Goal: Find specific page/section: Find specific page/section

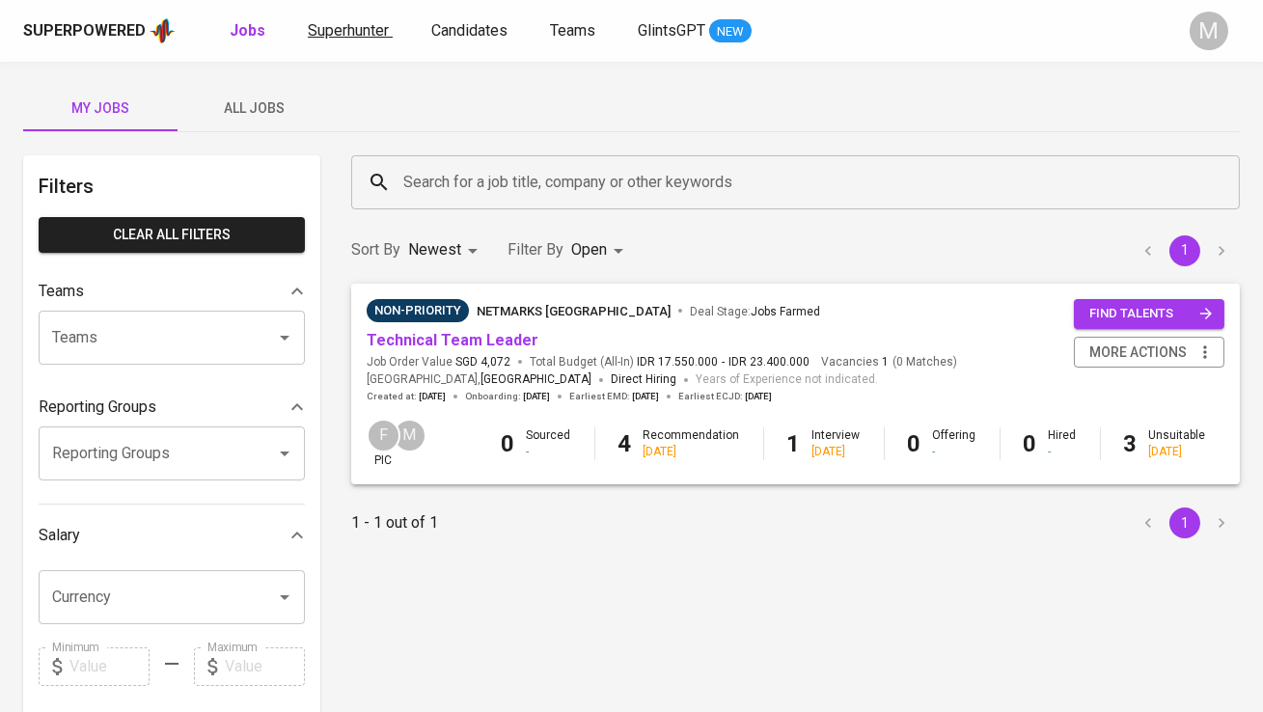
click at [363, 29] on span "Superhunter" at bounding box center [348, 30] width 81 height 18
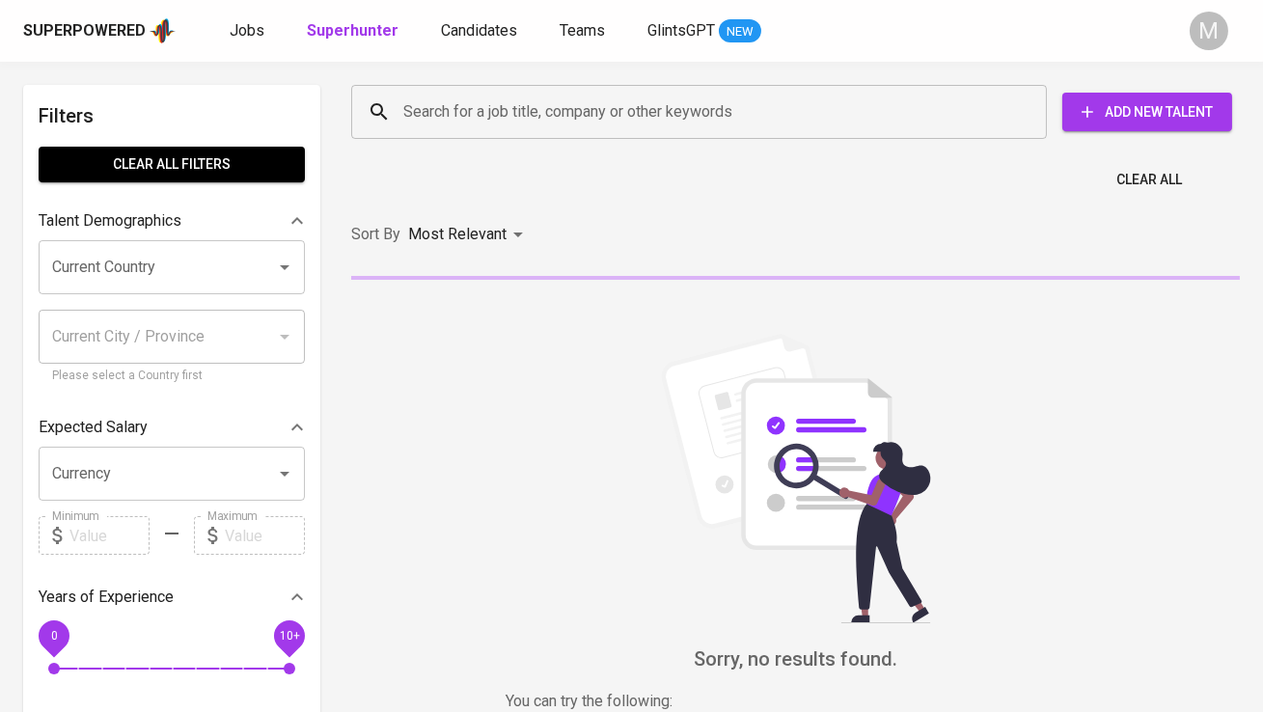
click at [473, 137] on div "Search for a job title, company or other keywords" at bounding box center [698, 112] width 695 height 54
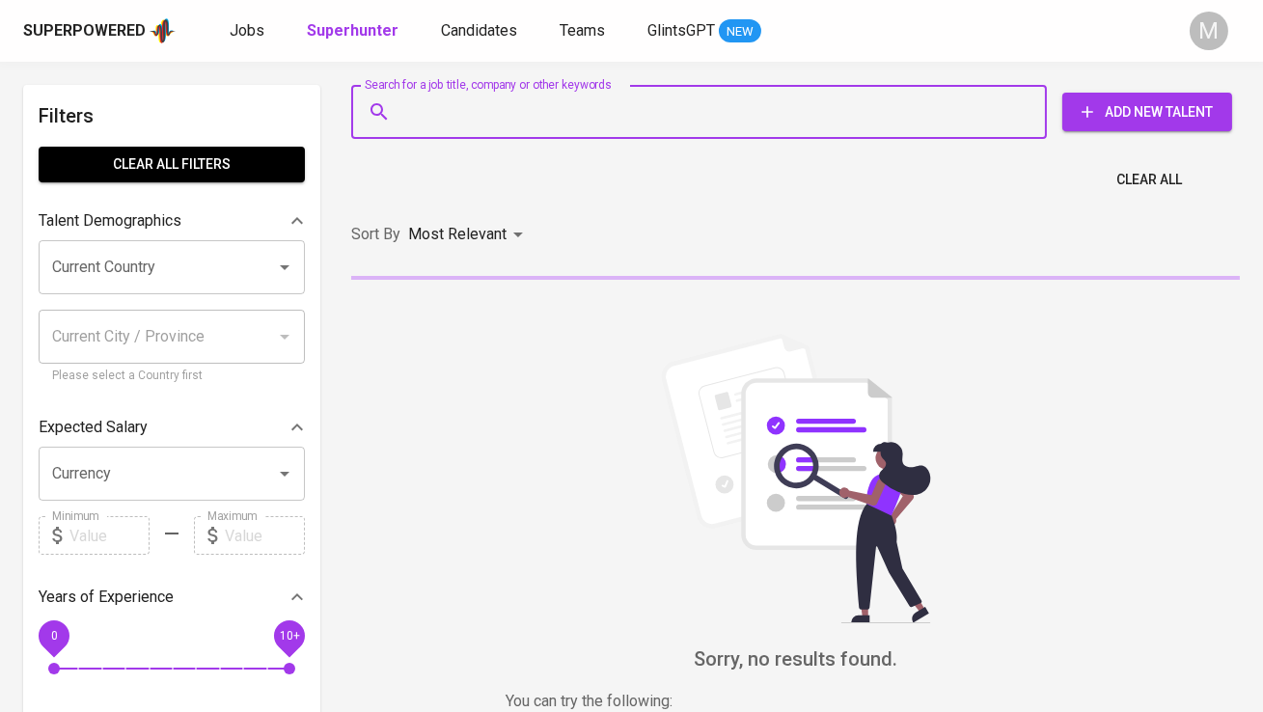
paste input "[EMAIL_ADDRESS][DOMAIN_NAME]"
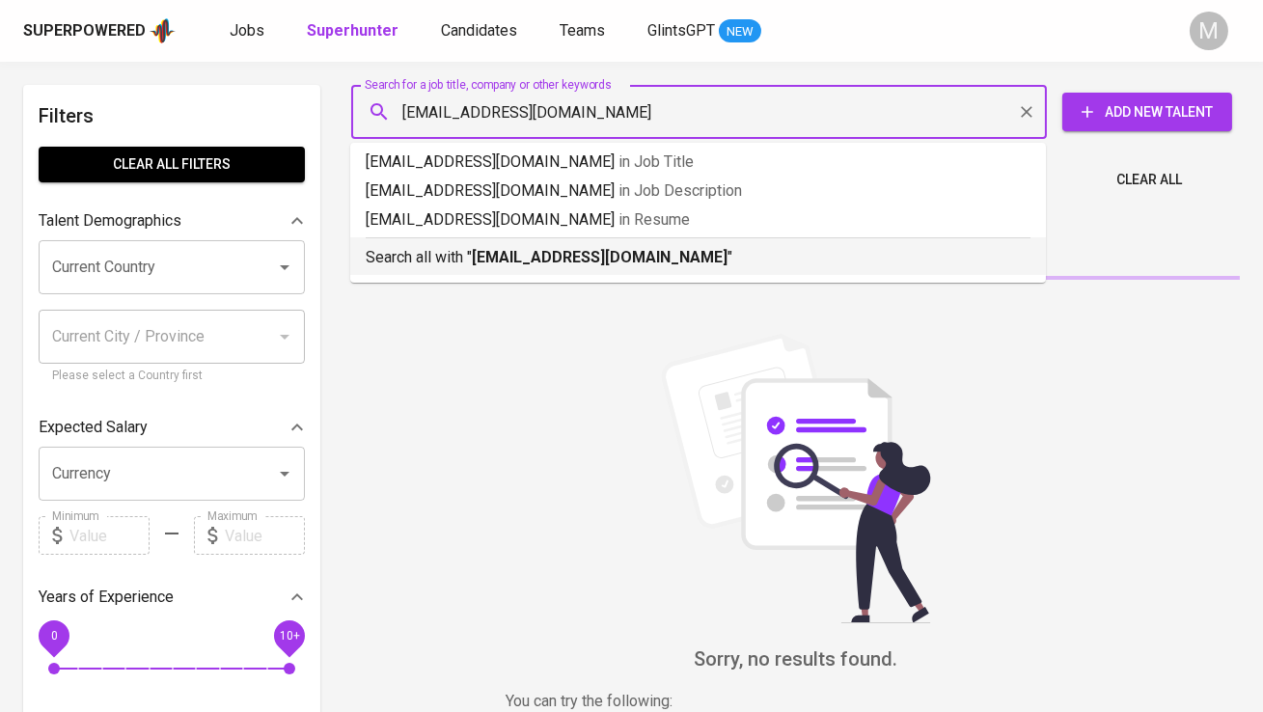
type input "[EMAIL_ADDRESS][DOMAIN_NAME]"
click at [505, 259] on b "[EMAIL_ADDRESS][DOMAIN_NAME]" at bounding box center [600, 257] width 256 height 18
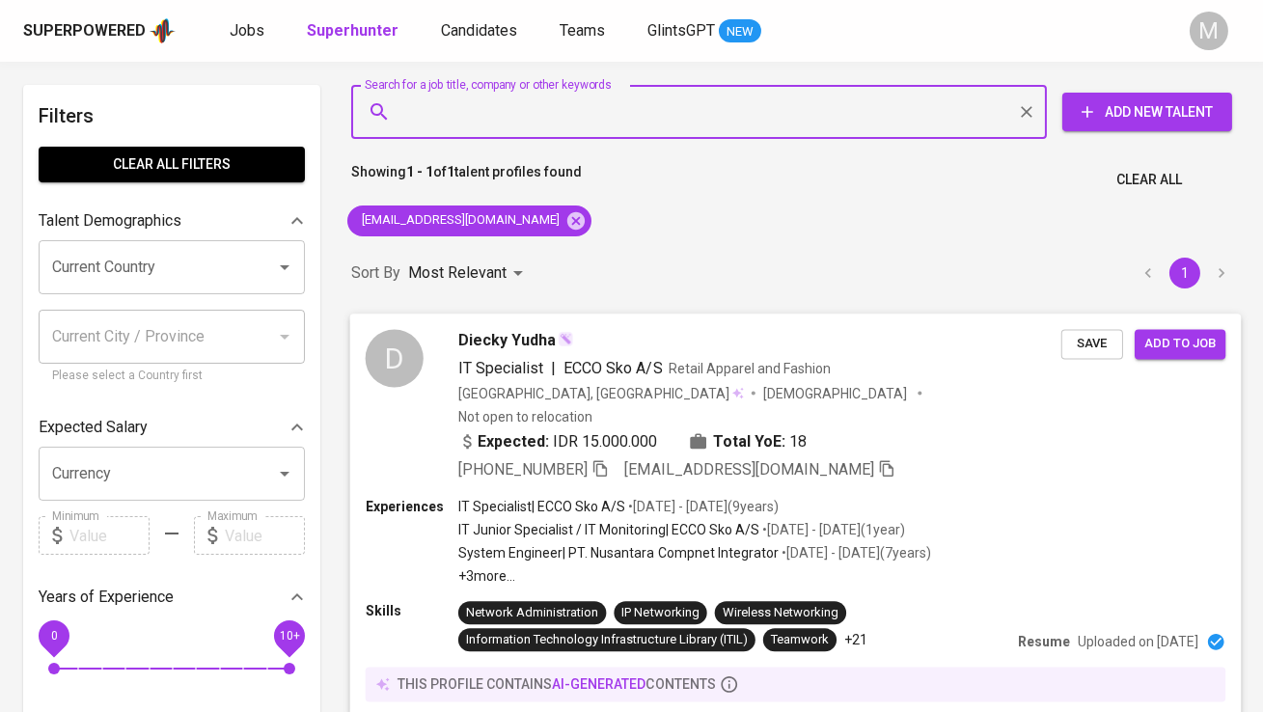
click at [426, 359] on div "D Diecky Yudha IT Specialist | ECCO Sko A/S Retail Apparel and Fashion [GEOGRAP…" at bounding box center [713, 405] width 695 height 152
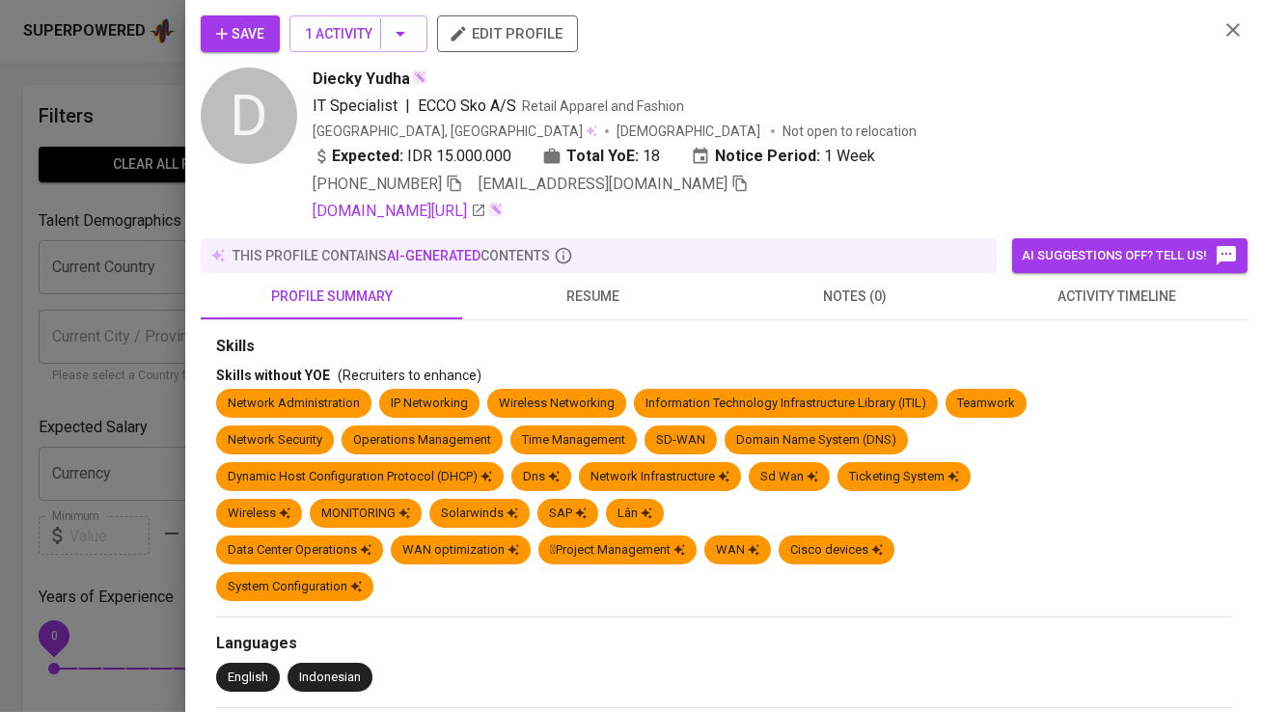
click at [288, 34] on div "Save 1 Activity edit profile" at bounding box center [702, 41] width 1002 height 52
click at [330, 34] on span "1 Activity" at bounding box center [358, 34] width 107 height 24
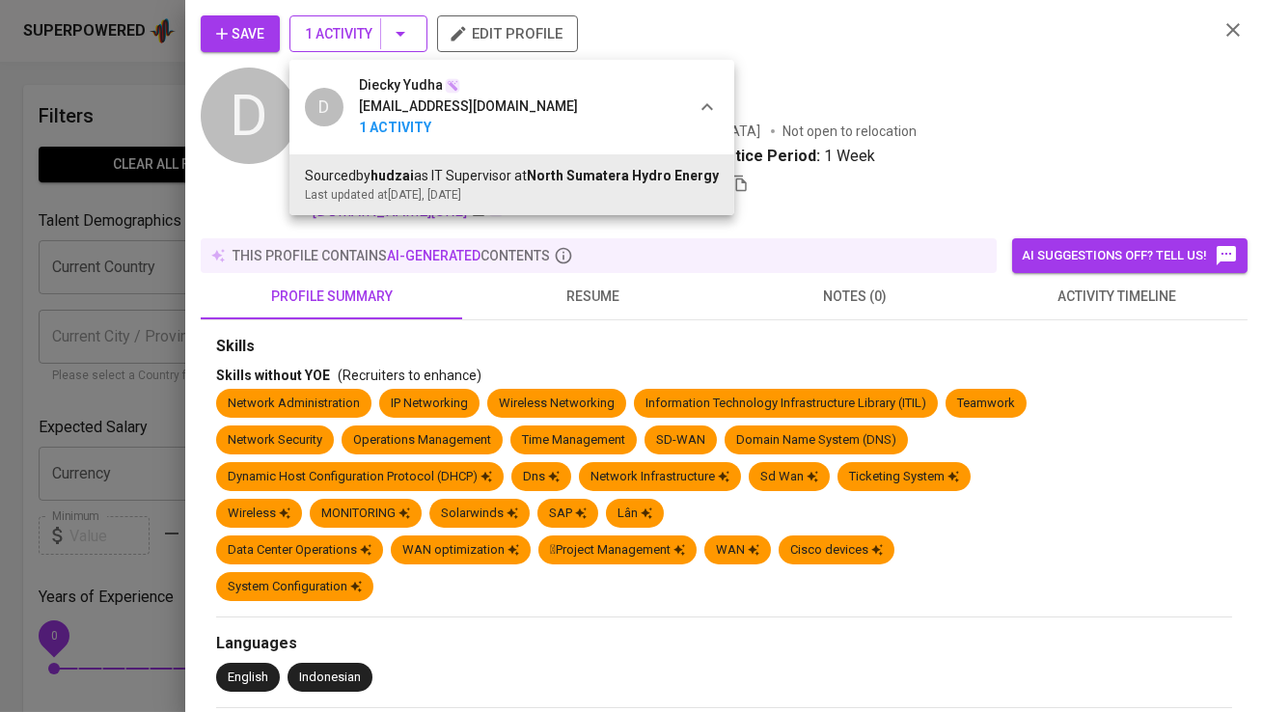
click at [331, 34] on div at bounding box center [631, 356] width 1263 height 712
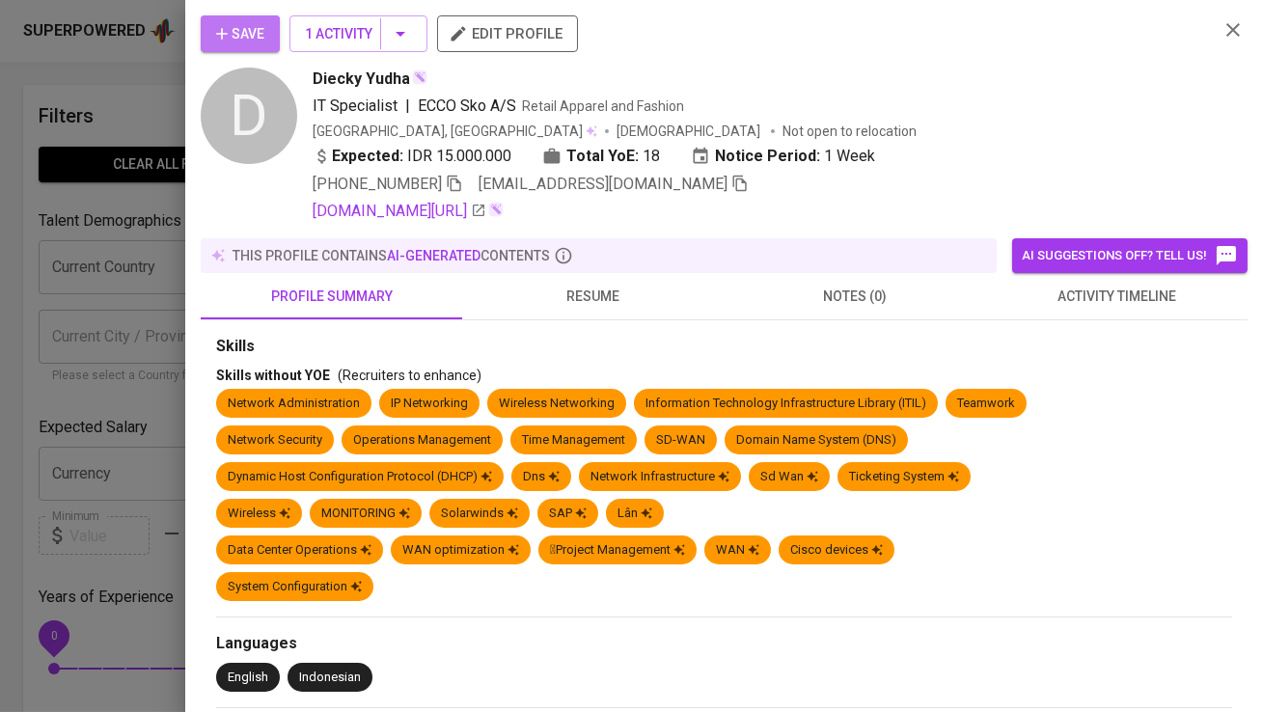
click at [239, 36] on span "Save" at bounding box center [240, 34] width 48 height 24
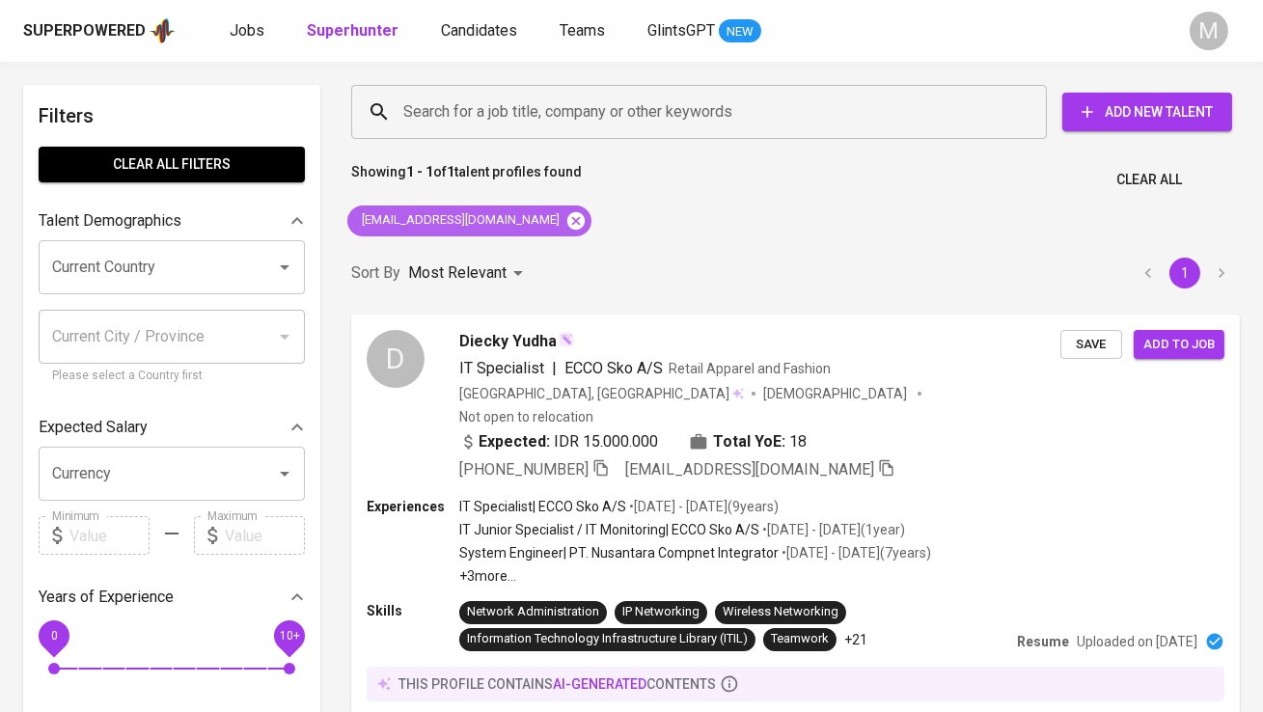
click at [565, 210] on icon at bounding box center [575, 220] width 21 height 21
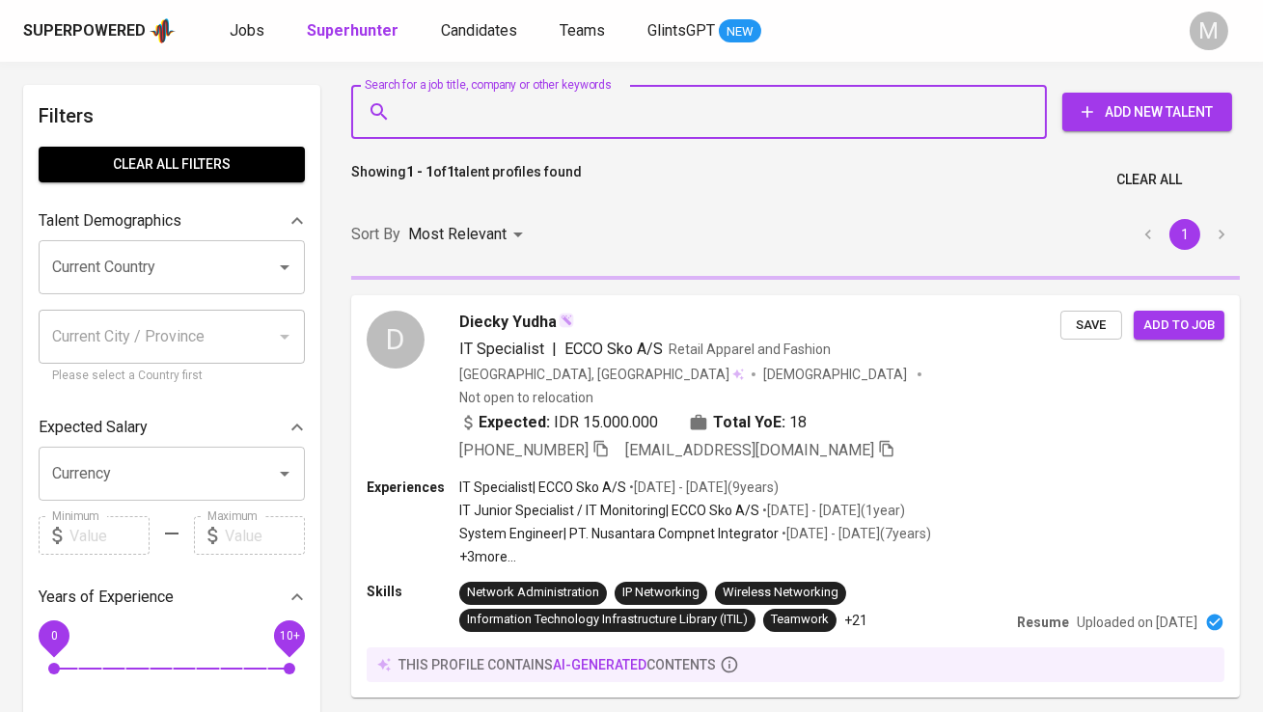
click at [435, 95] on input "Search for a job title, company or other keywords" at bounding box center [703, 112] width 611 height 37
paste input "[EMAIL_ADDRESS][DOMAIN_NAME]"
type input "[EMAIL_ADDRESS][DOMAIN_NAME]"
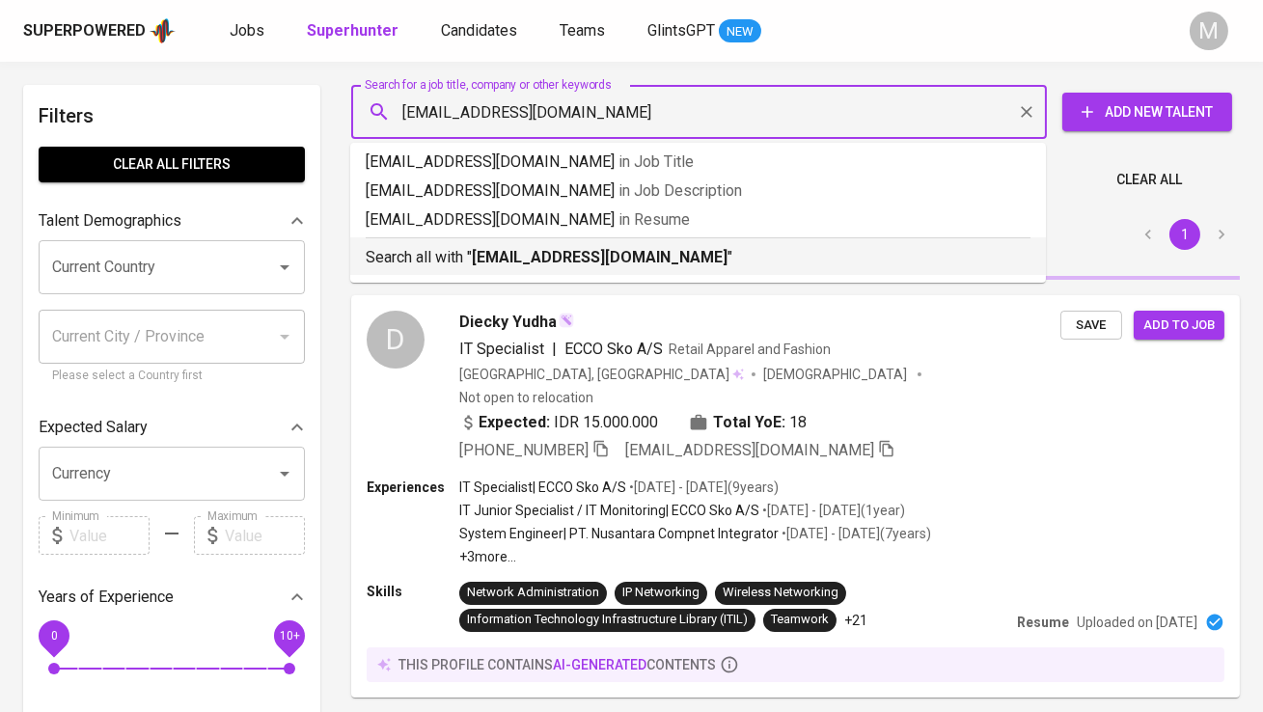
click at [469, 251] on p "Search all with " [EMAIL_ADDRESS][DOMAIN_NAME] "" at bounding box center [698, 257] width 665 height 23
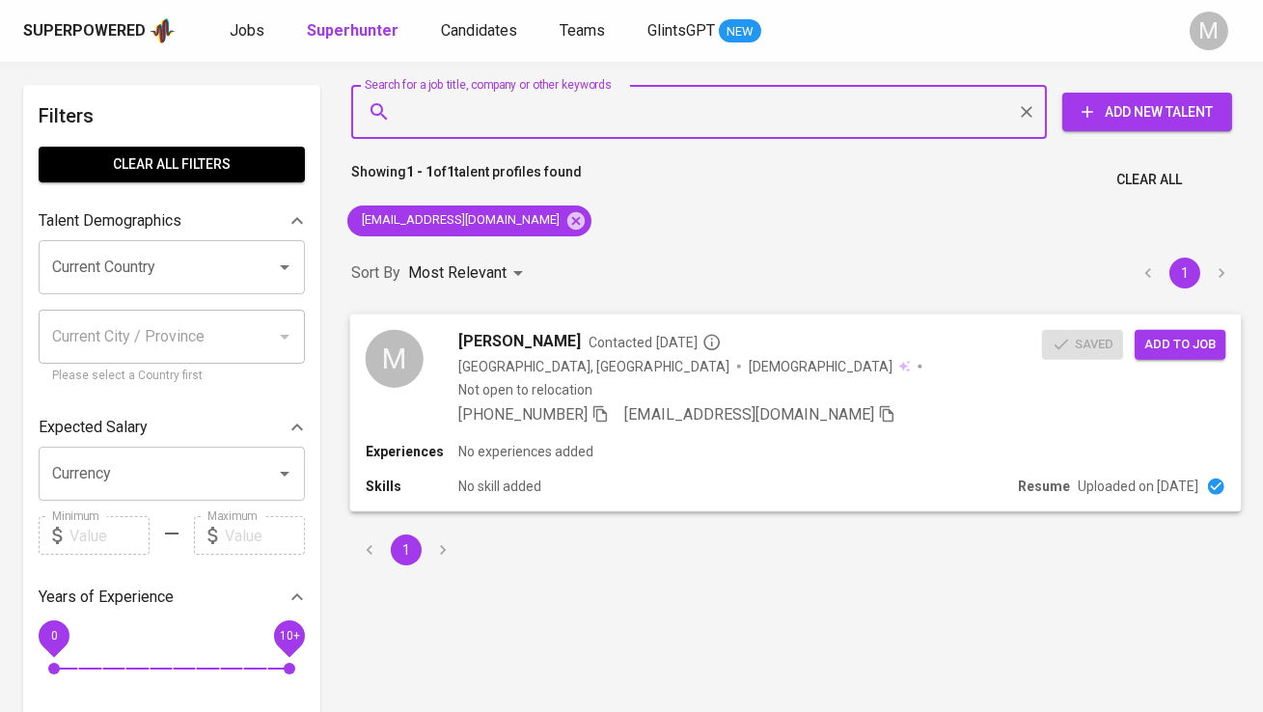
click at [406, 347] on div "M" at bounding box center [395, 358] width 58 height 58
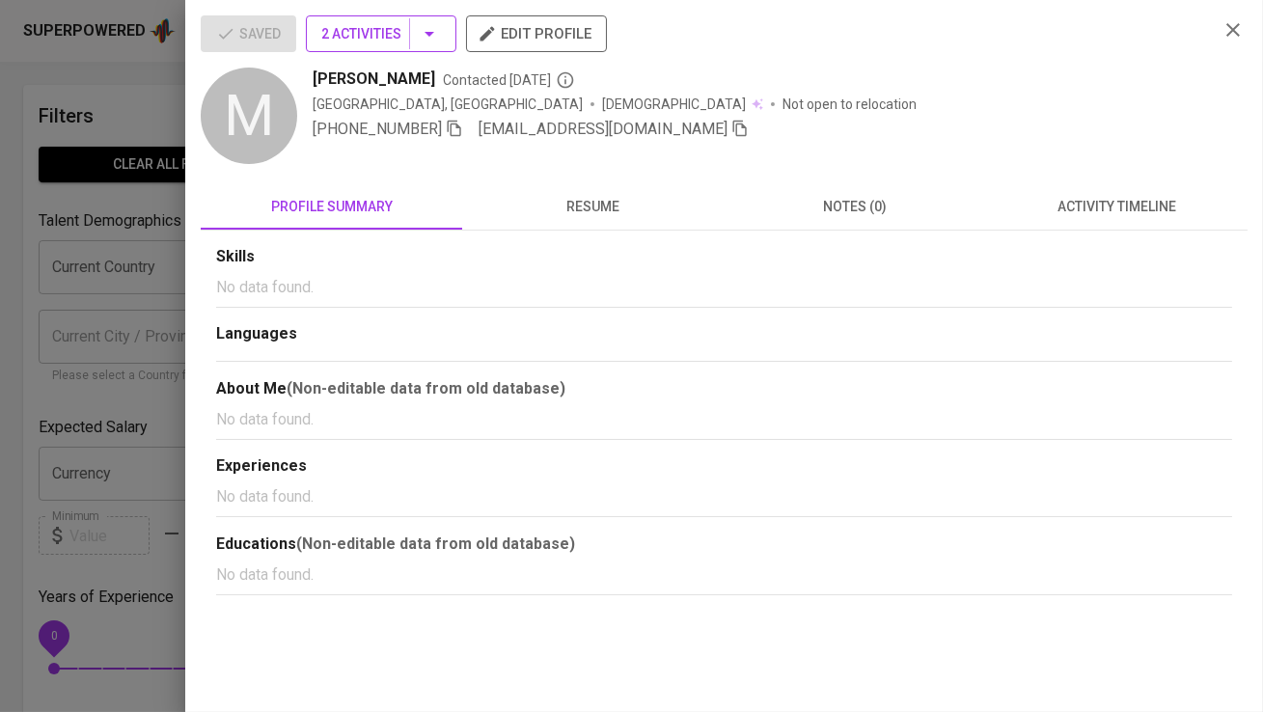
click at [389, 33] on span "2 Activities" at bounding box center [381, 34] width 120 height 24
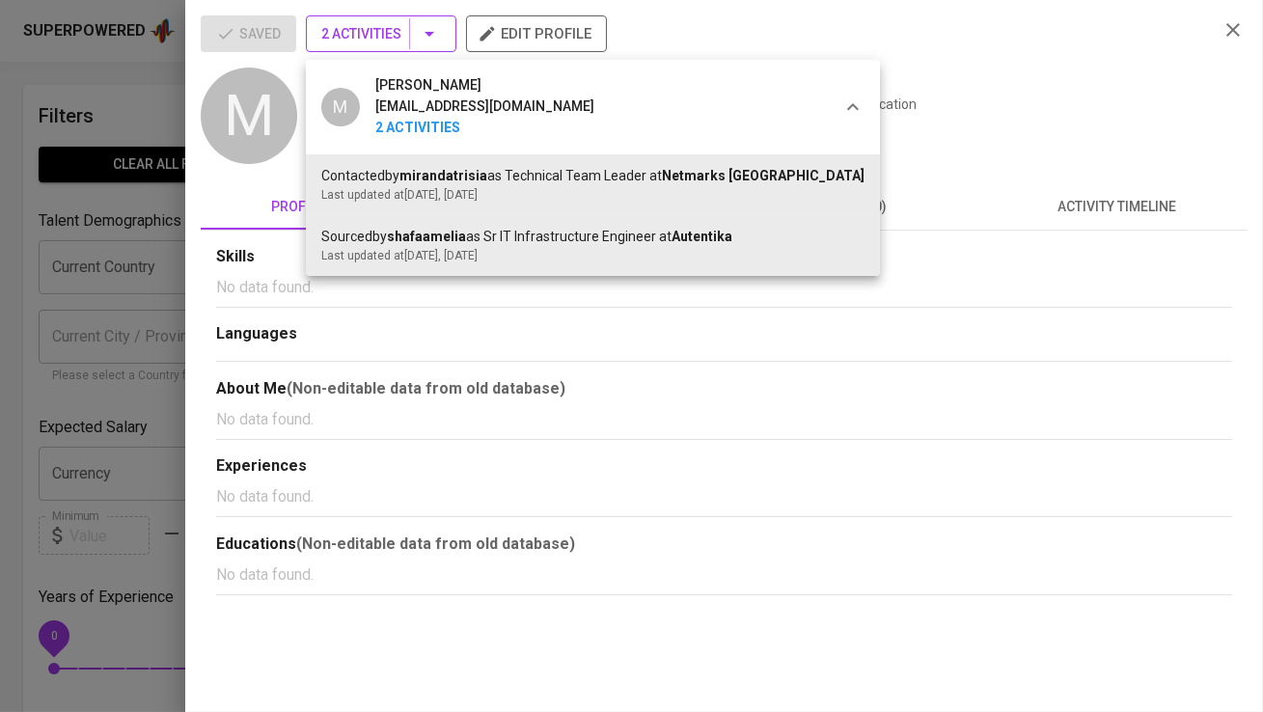
click at [389, 33] on div at bounding box center [631, 356] width 1263 height 712
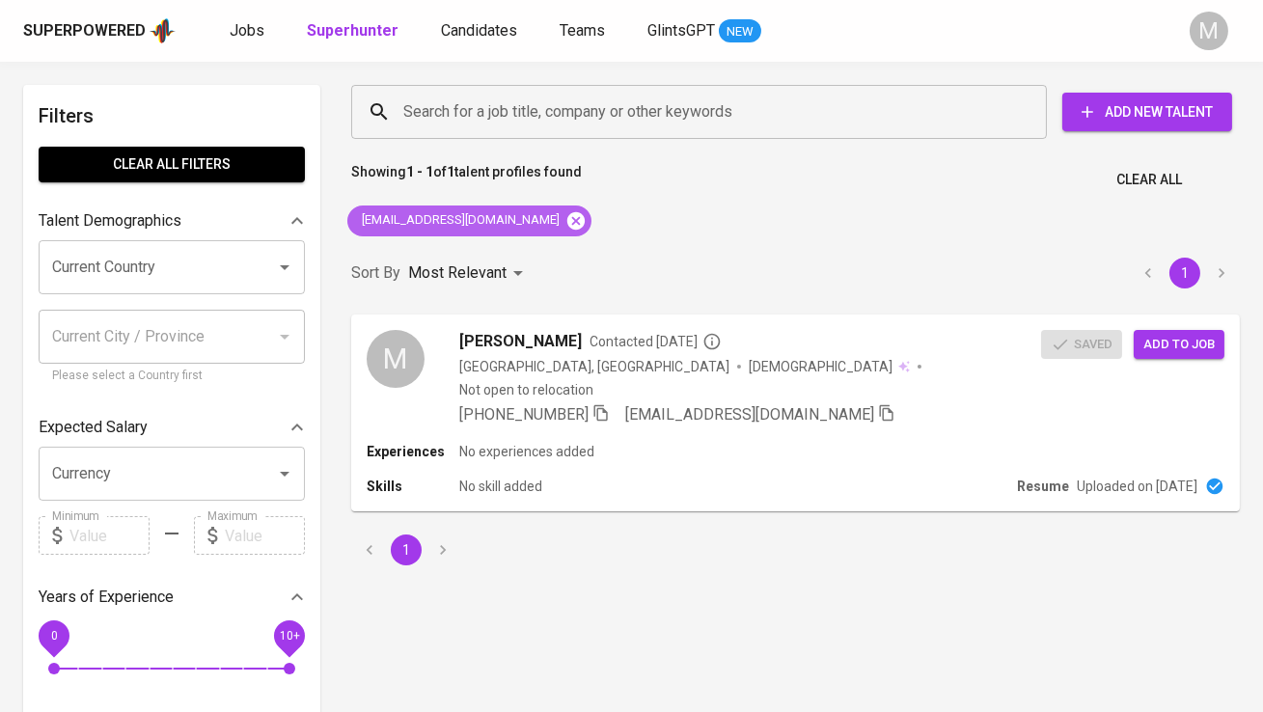
click at [565, 213] on icon at bounding box center [575, 220] width 21 height 21
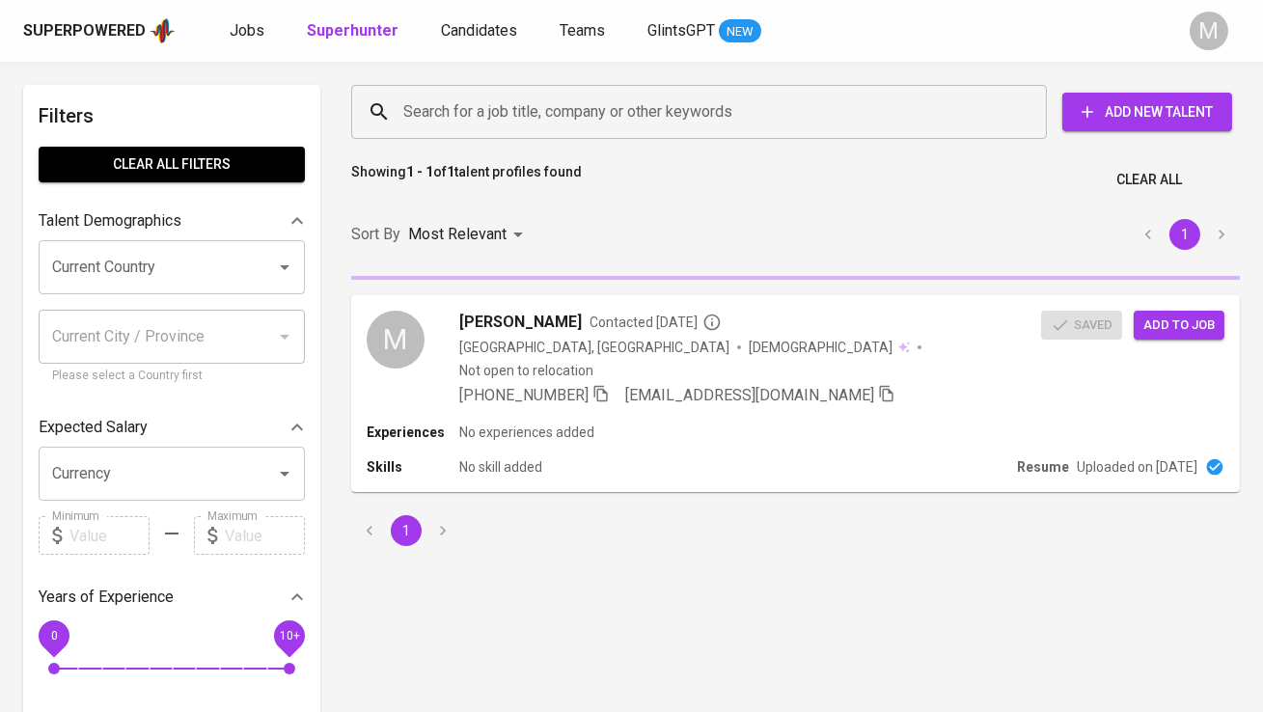
click at [478, 137] on div "Search for a job title, company or other keywords" at bounding box center [698, 112] width 695 height 54
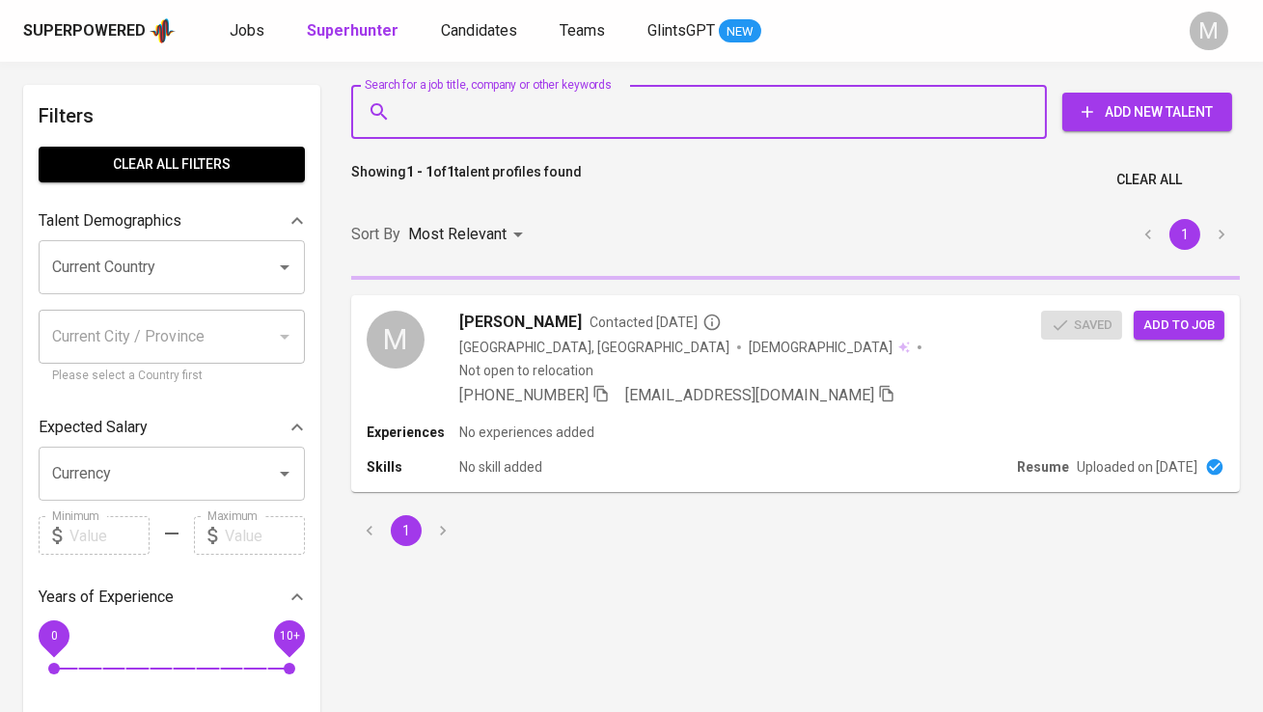
paste input "[EMAIL_ADDRESS][DOMAIN_NAME]"
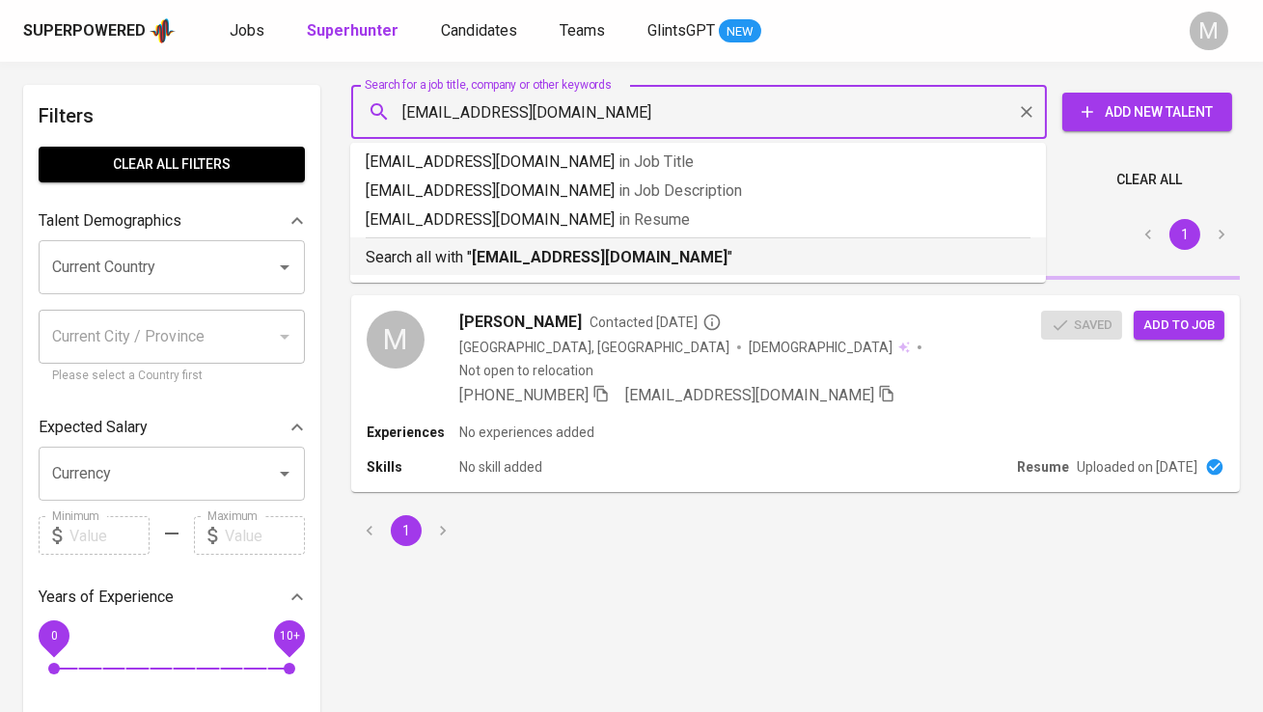
type input "[EMAIL_ADDRESS][DOMAIN_NAME]"
click at [531, 257] on b "[EMAIL_ADDRESS][DOMAIN_NAME]" at bounding box center [600, 257] width 256 height 18
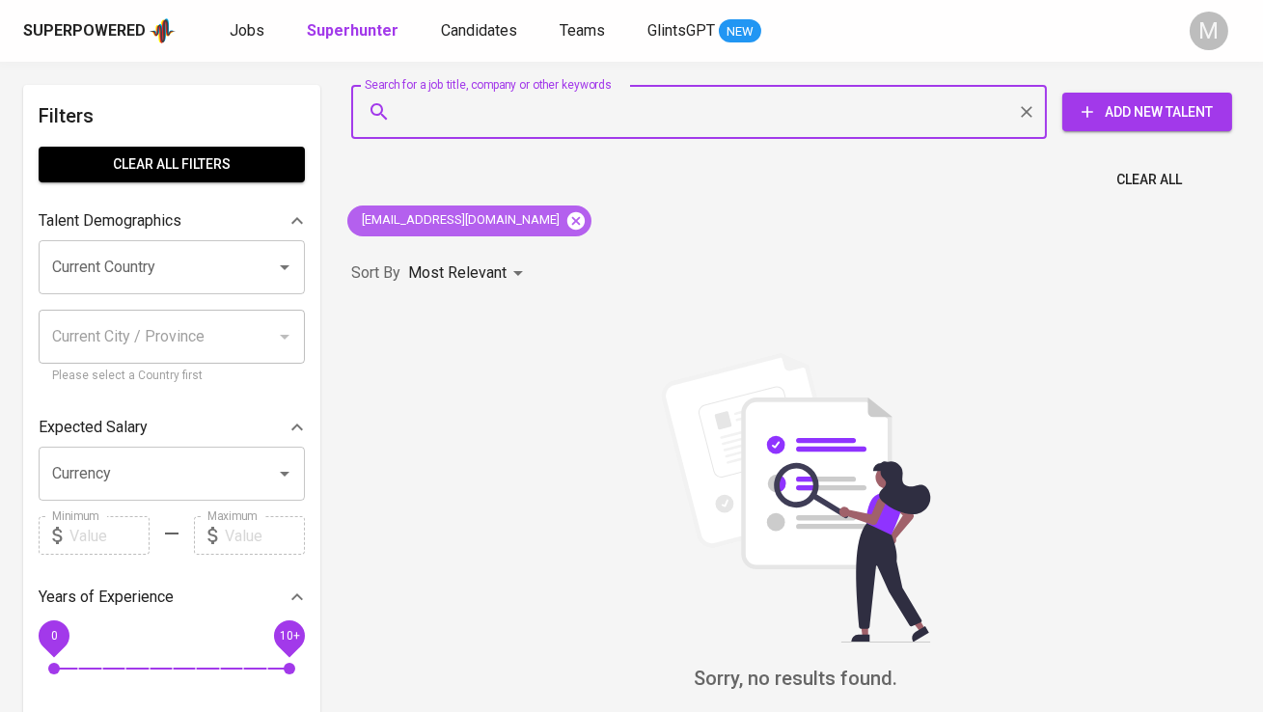
click at [567, 226] on icon at bounding box center [575, 219] width 17 height 17
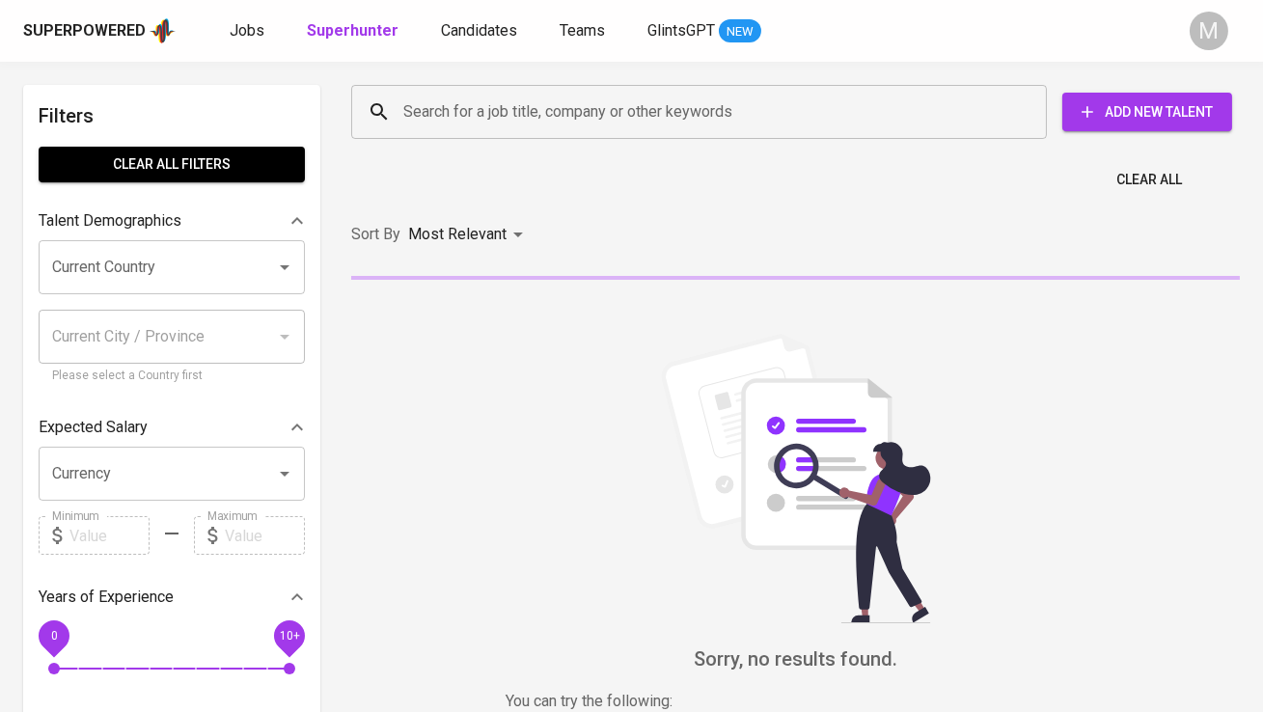
click at [531, 123] on input "Search for a job title, company or other keywords" at bounding box center [703, 112] width 611 height 37
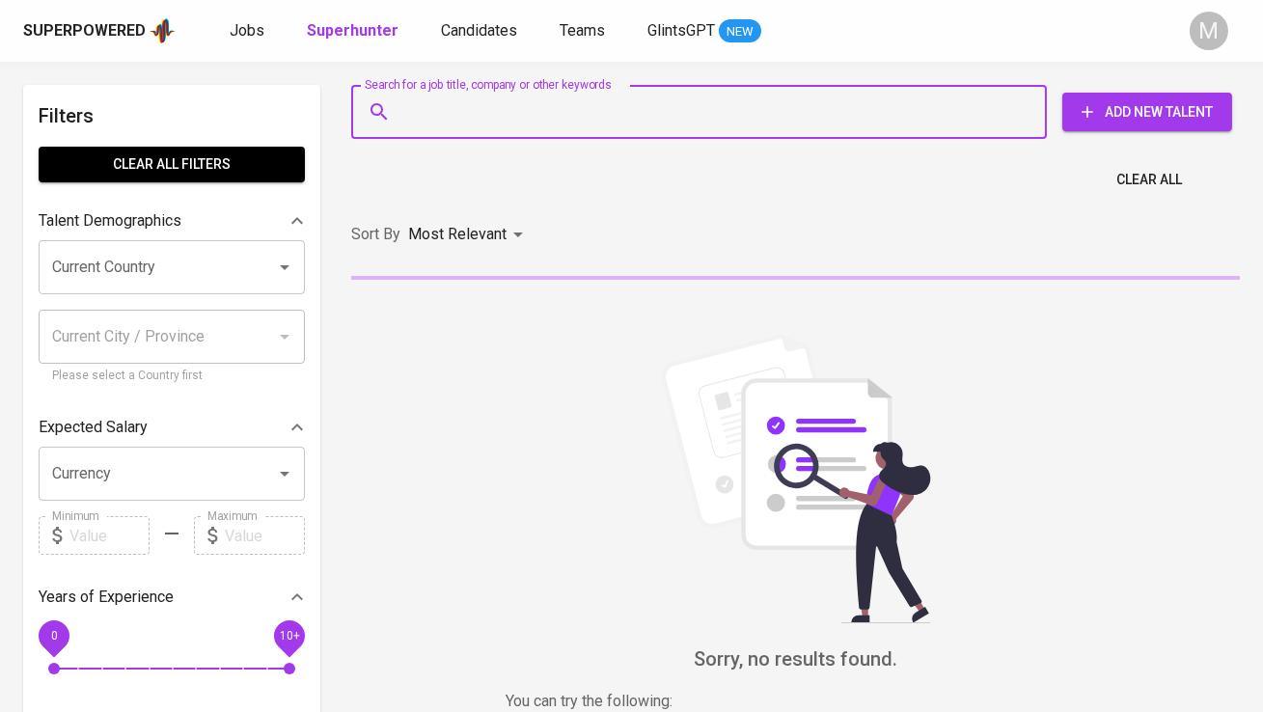
paste input "[EMAIL_ADDRESS][DOMAIN_NAME]"
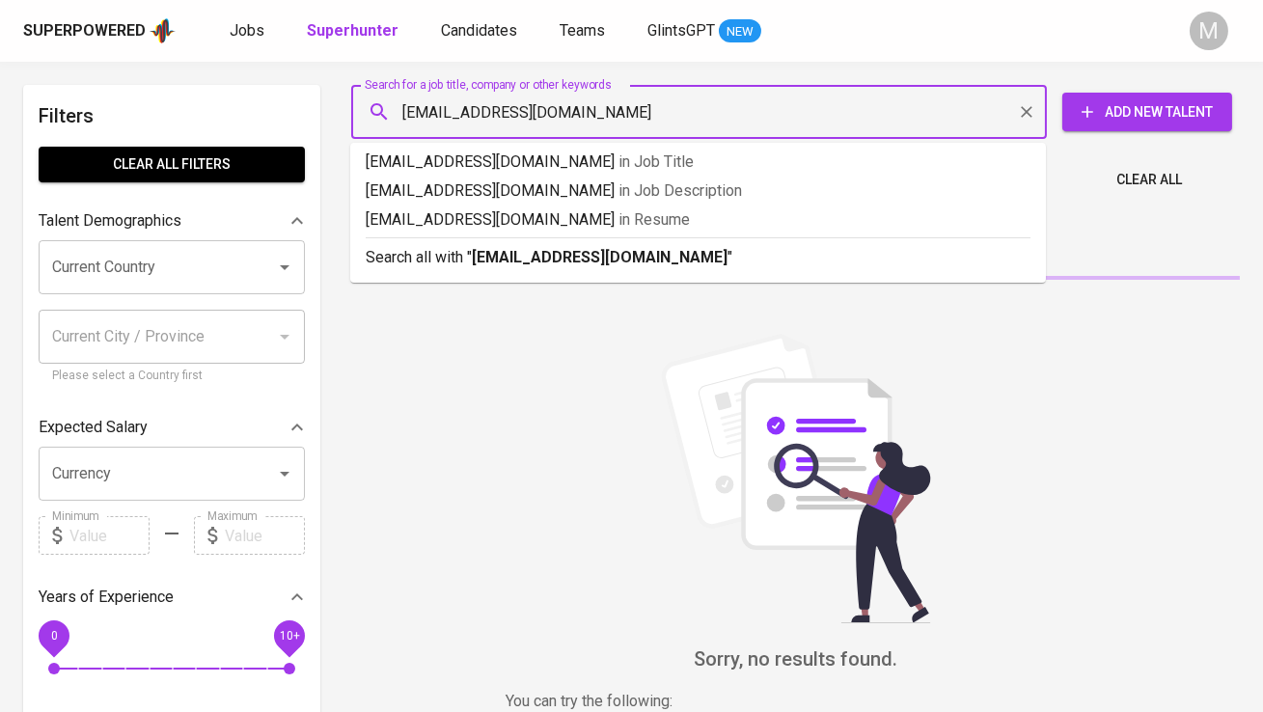
click at [401, 109] on input "[EMAIL_ADDRESS][DOMAIN_NAME]" at bounding box center [703, 112] width 611 height 37
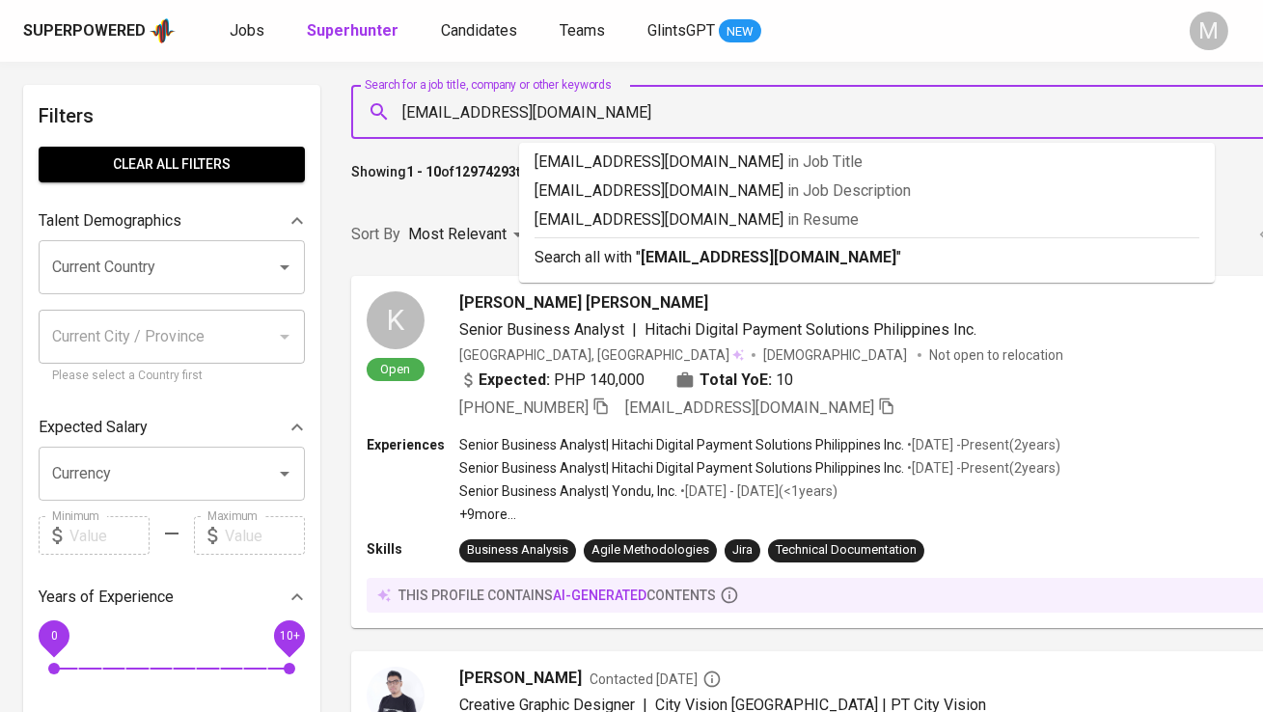
click at [705, 105] on input "[EMAIL_ADDRESS][DOMAIN_NAME]" at bounding box center [876, 112] width 957 height 37
type input "[EMAIL_ADDRESS][DOMAIN_NAME]"
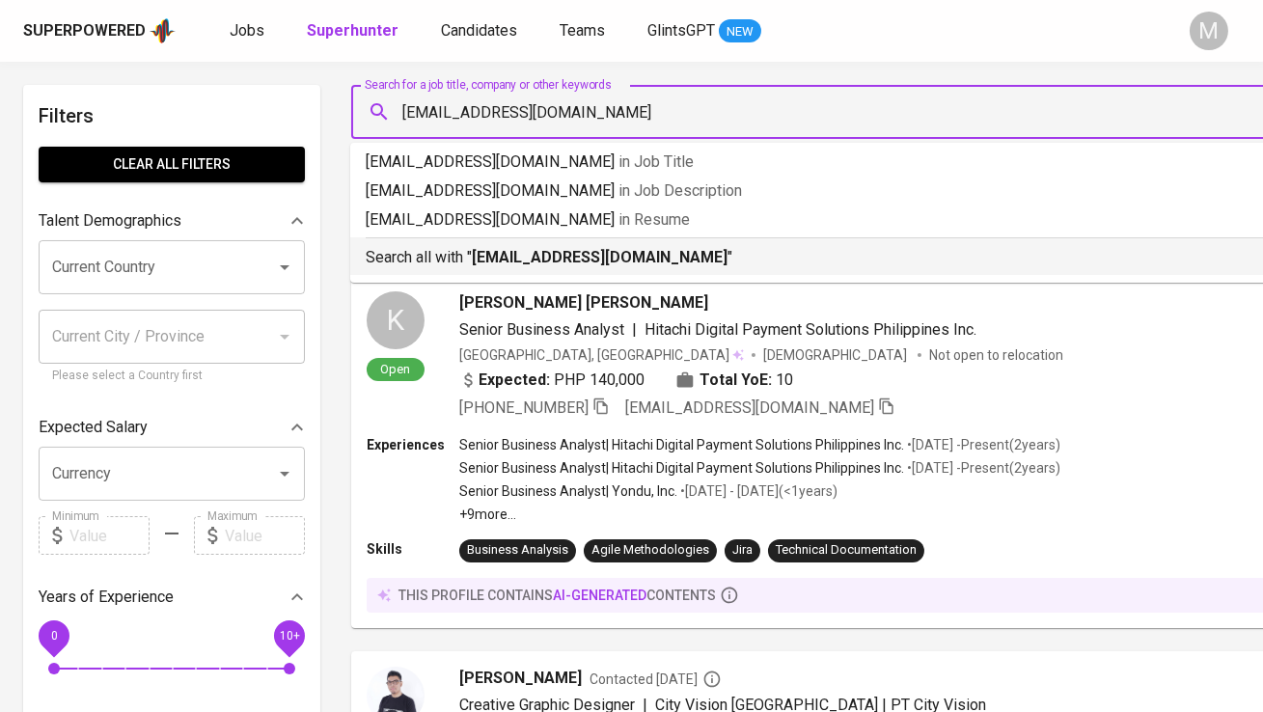
click at [666, 259] on b "[EMAIL_ADDRESS][DOMAIN_NAME]" at bounding box center [600, 257] width 256 height 18
